Goal: Navigation & Orientation: Find specific page/section

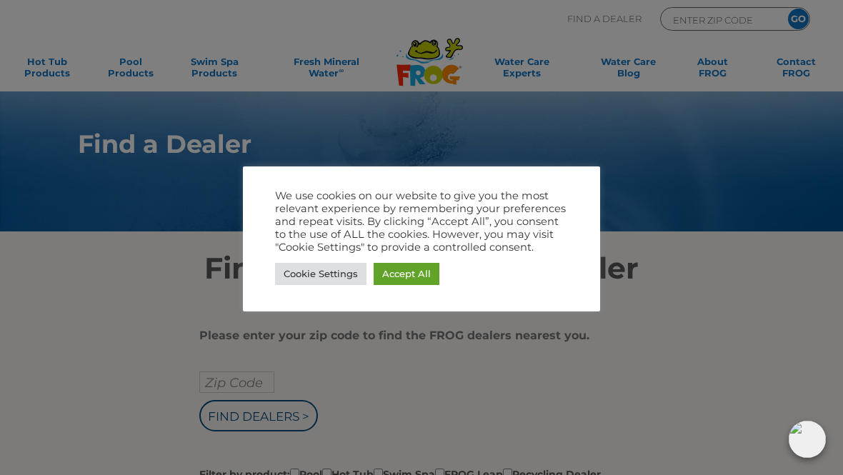
click at [393, 273] on link "Accept All" at bounding box center [406, 274] width 66 height 22
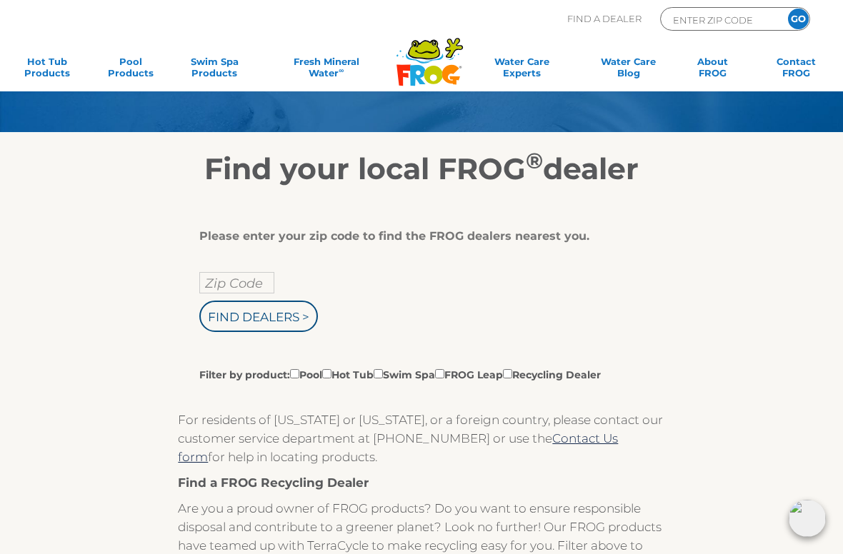
scroll to position [100, 0]
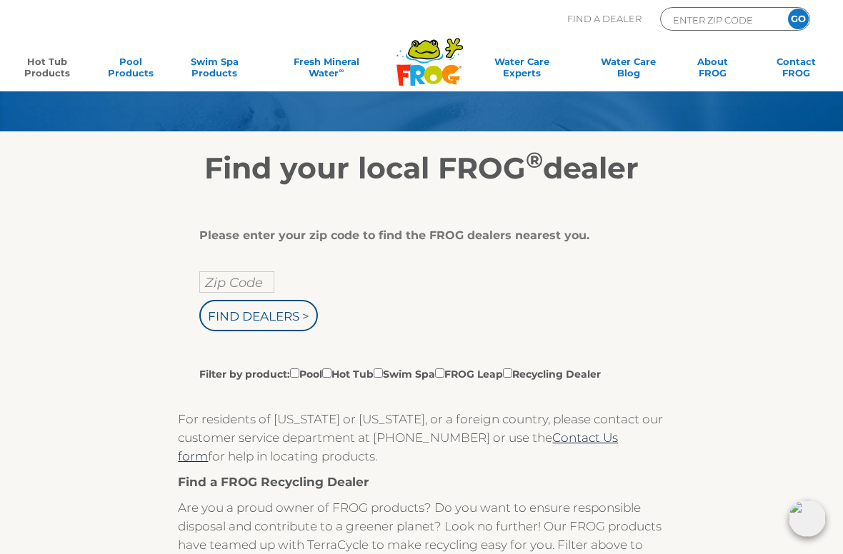
click at [48, 62] on link "Hot Tub Products" at bounding box center [46, 70] width 65 height 29
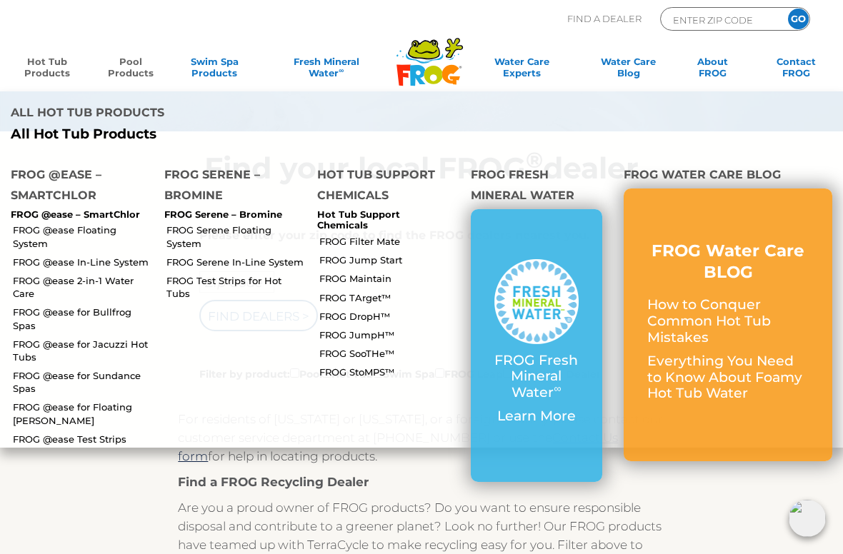
click at [122, 76] on link "Pool Products" at bounding box center [130, 70] width 65 height 29
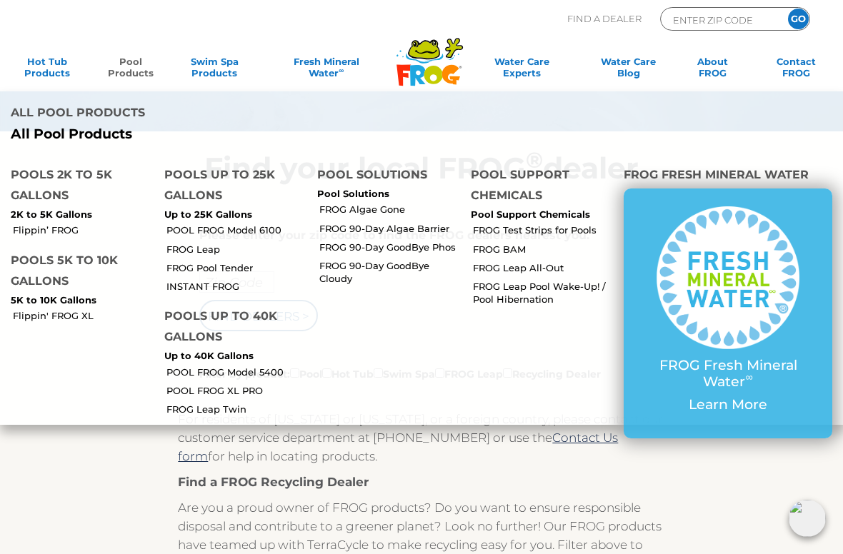
click at [66, 2] on div ".st130{clip-path:url(#SVGID_2_);fill-rule:evenodd;clip-rule:evenodd;fill:#C3CC0…" at bounding box center [421, 45] width 814 height 91
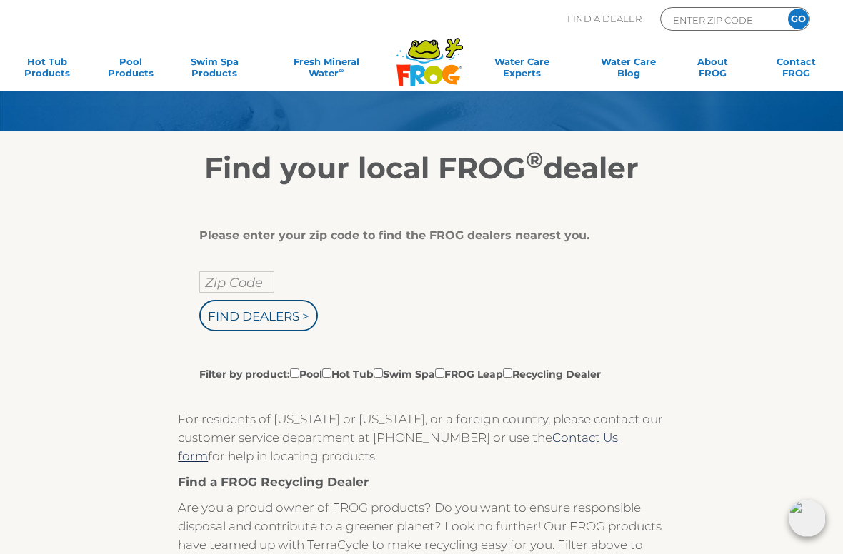
click at [217, 291] on input "Zip Code" at bounding box center [236, 281] width 75 height 21
type input "Zip Code"
click at [239, 323] on input "Find Dealers >" at bounding box center [258, 315] width 119 height 31
type input "Zip Code"
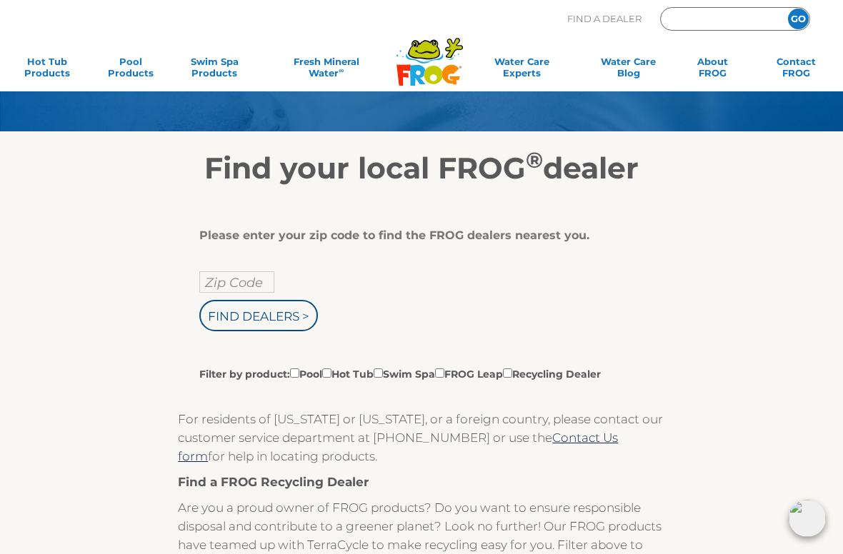
type input "ENTER ZIP CODE"
click at [227, 289] on input "Zip Code" at bounding box center [236, 281] width 75 height 21
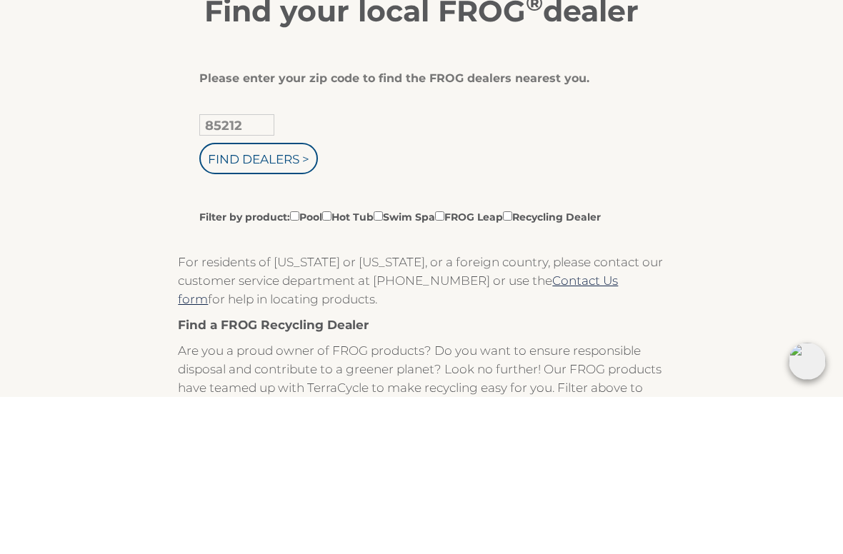
type input "85212"
click at [222, 300] on input "Find Dealers >" at bounding box center [258, 315] width 119 height 31
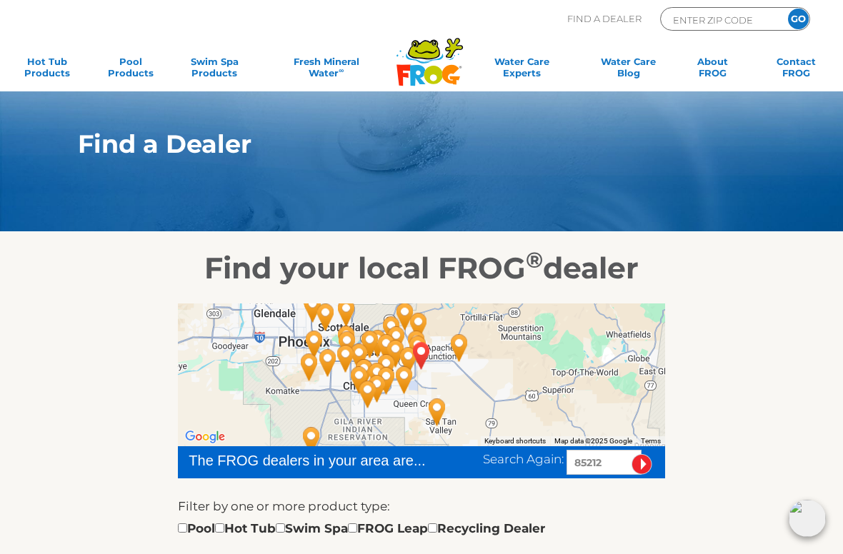
click at [224, 531] on input "checkbox" at bounding box center [219, 527] width 9 height 9
checkbox input "true"
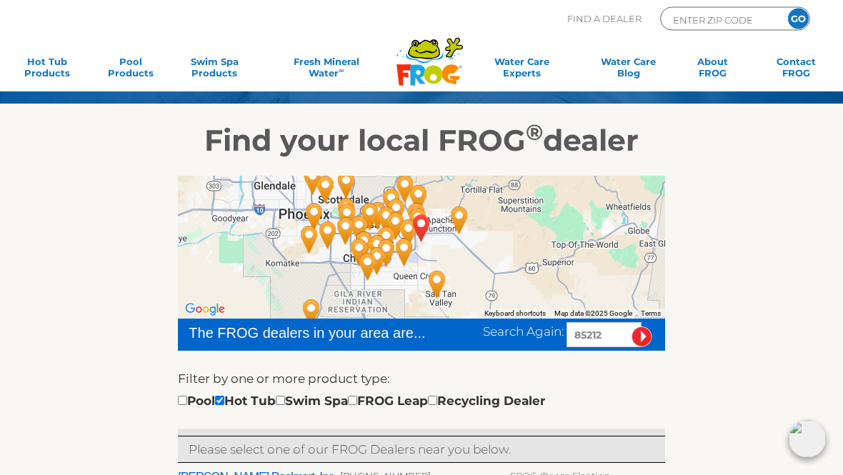
scroll to position [118, 0]
